Goal: Navigation & Orientation: Find specific page/section

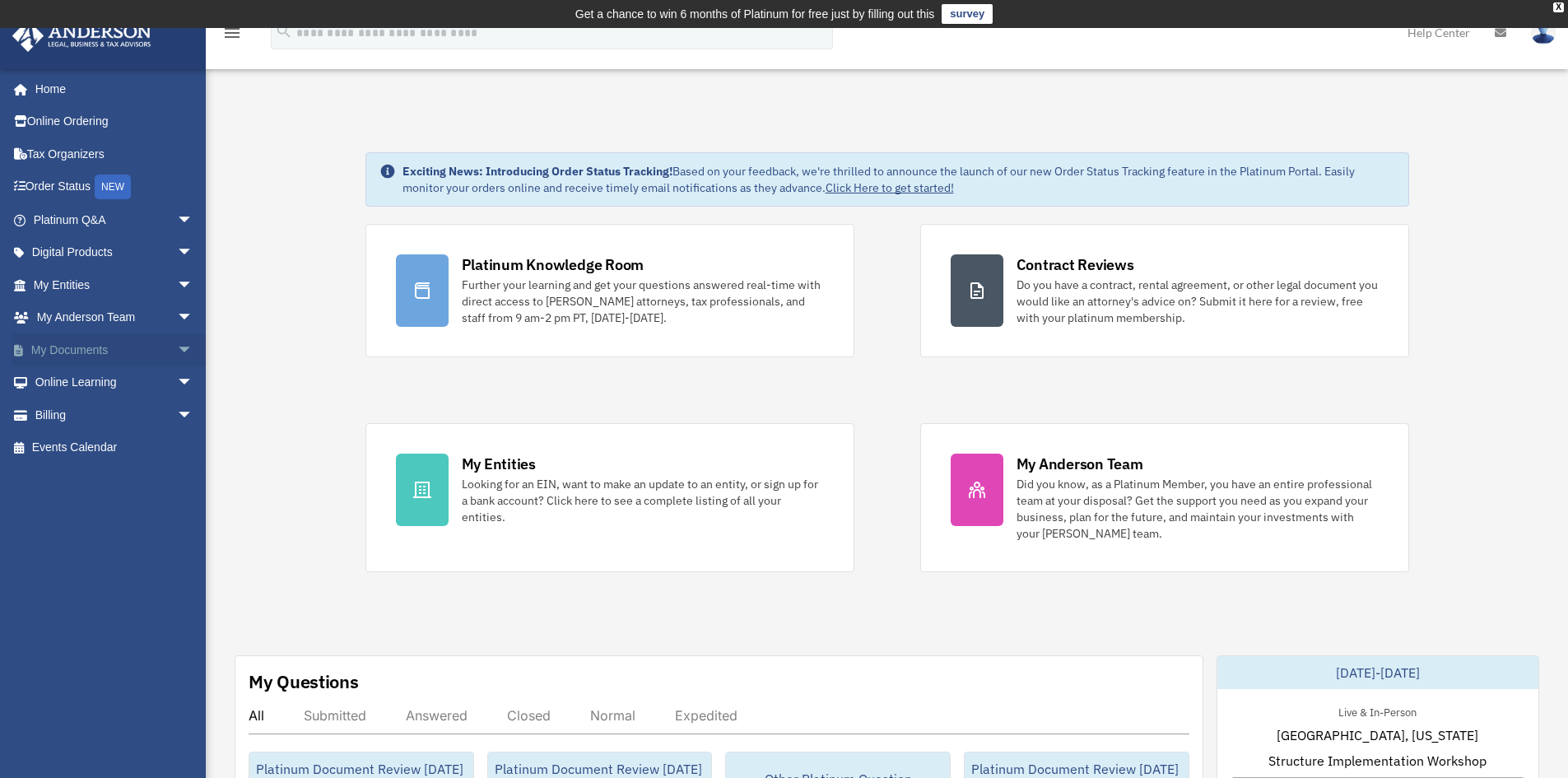
click at [101, 348] on link "My Documents arrow_drop_down" at bounding box center [114, 350] width 207 height 33
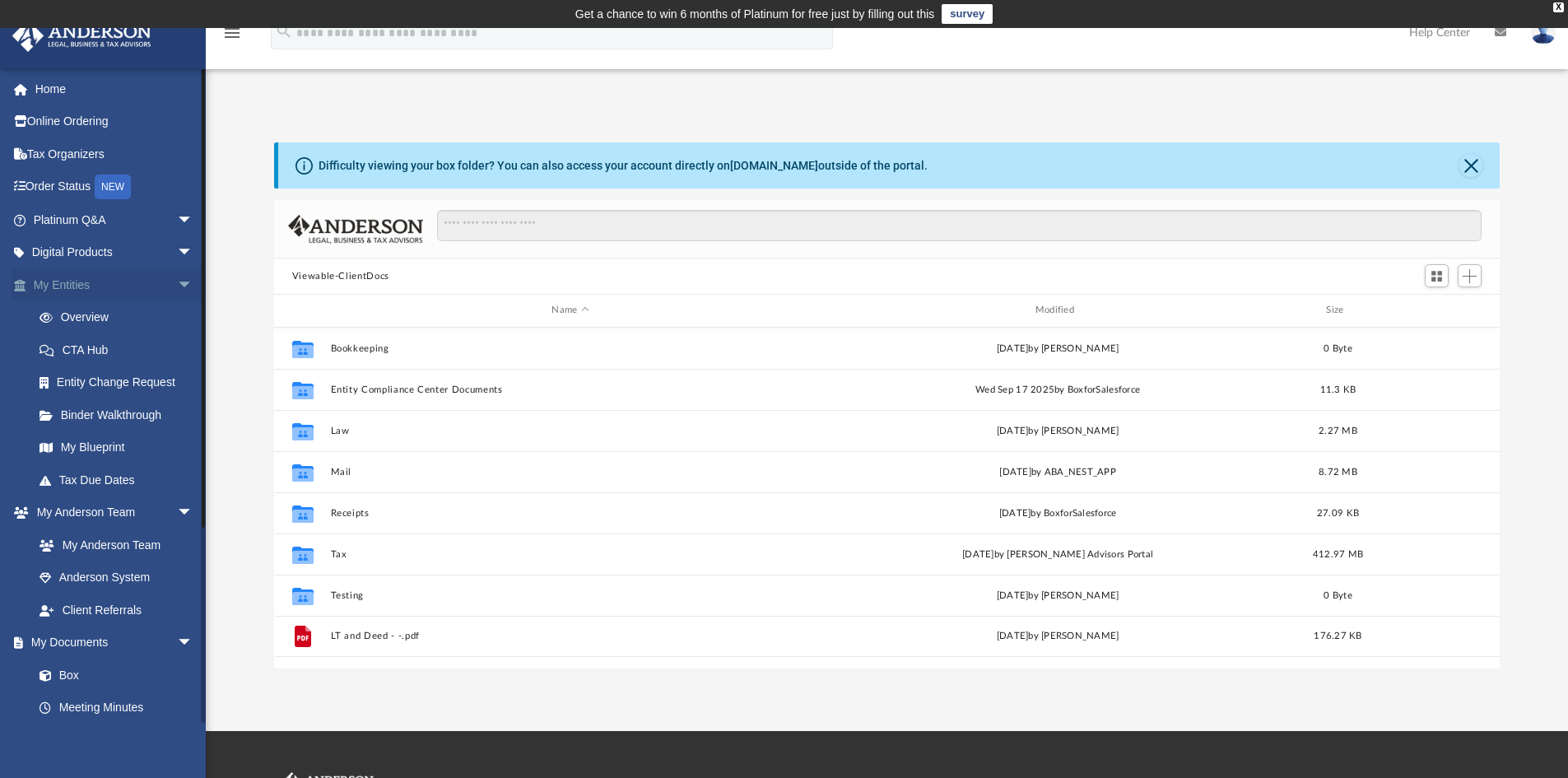
scroll to position [362, 1213]
click at [177, 282] on span "arrow_drop_down" at bounding box center [193, 284] width 33 height 34
